Goal: Information Seeking & Learning: Learn about a topic

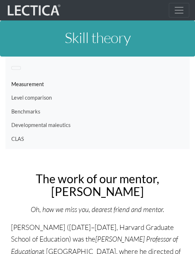
click at [164, 75] on nav "Measurement Level comparison Benchmarks Developmental maieutics CLAS" at bounding box center [97, 102] width 184 height 92
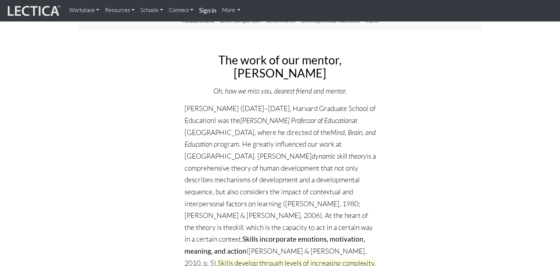
scroll to position [40, 0]
